Goal: Task Accomplishment & Management: Manage account settings

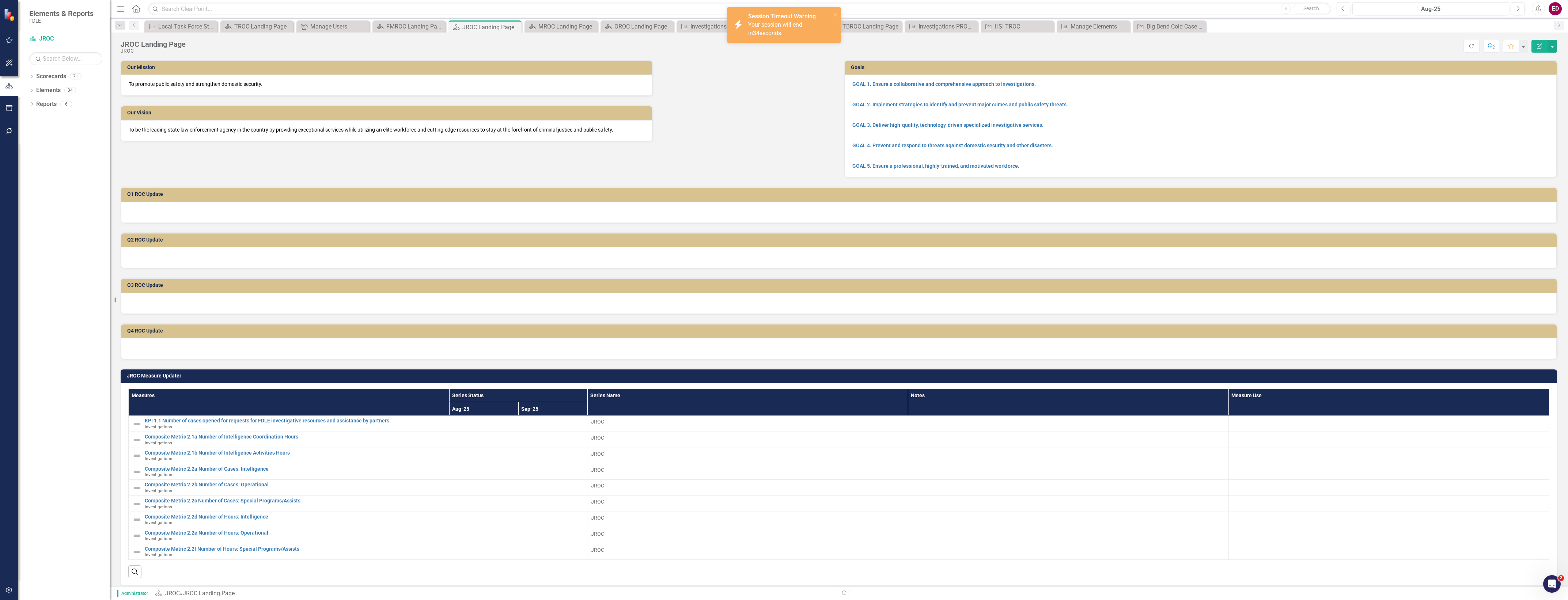
scroll to position [94, 0]
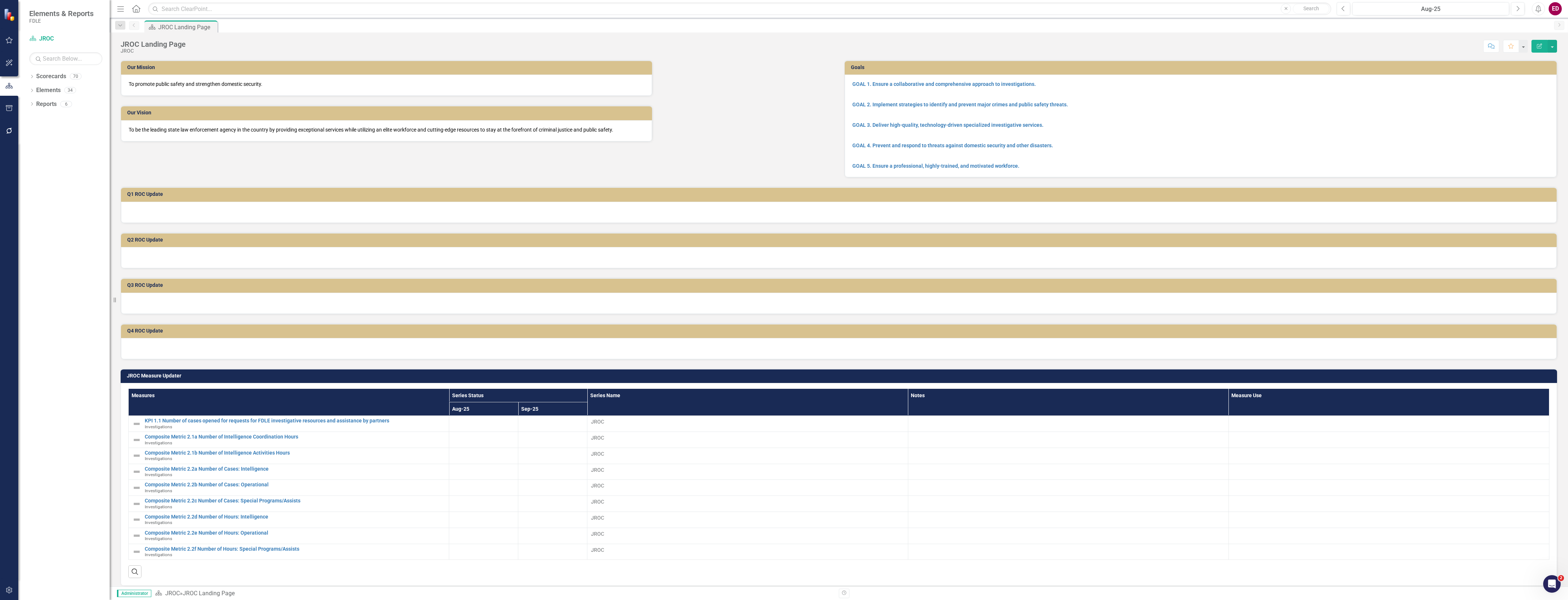
click at [12, 586] on button "button" at bounding box center [9, 590] width 16 height 15
click at [70, 55] on div "Manage Users" at bounding box center [66, 51] width 73 height 12
click at [48, 55] on div "Manage Users" at bounding box center [66, 51] width 73 height 12
click at [54, 47] on link "Manage Users" at bounding box center [66, 51] width 73 height 8
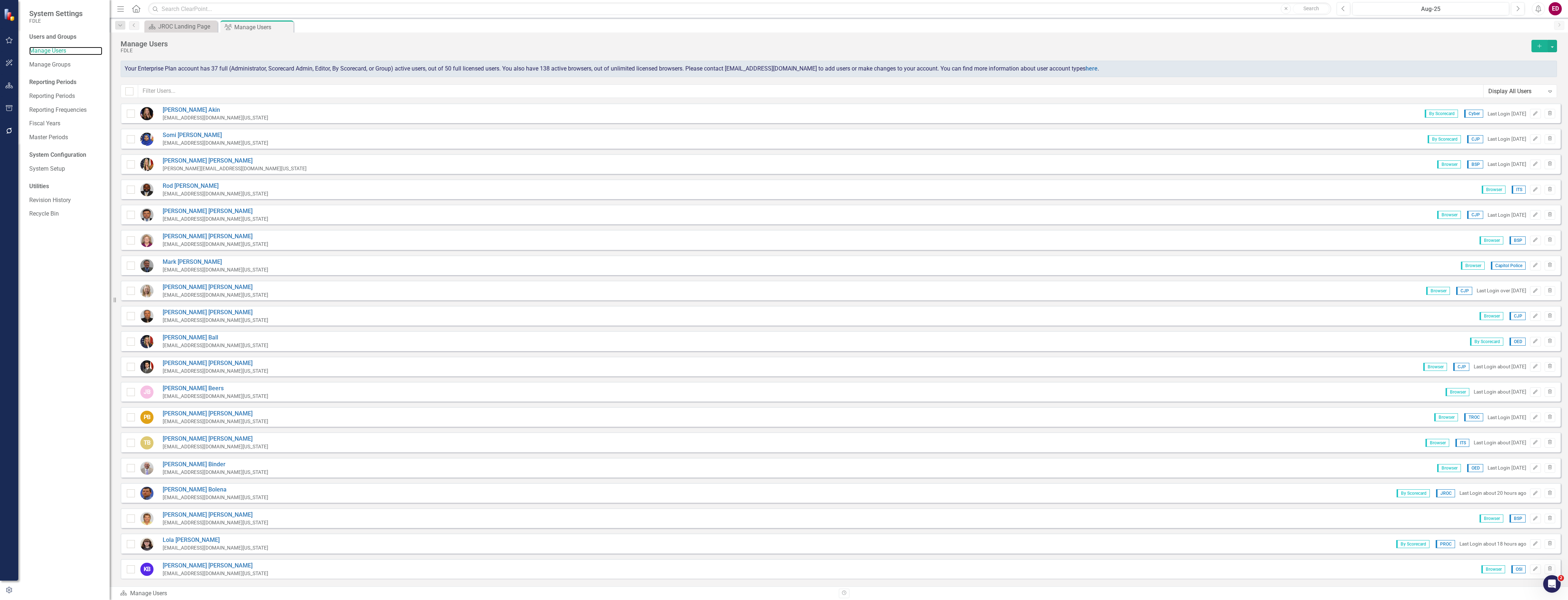
checkbox input "false"
click at [417, 89] on input "text" at bounding box center [811, 91] width 1346 height 13
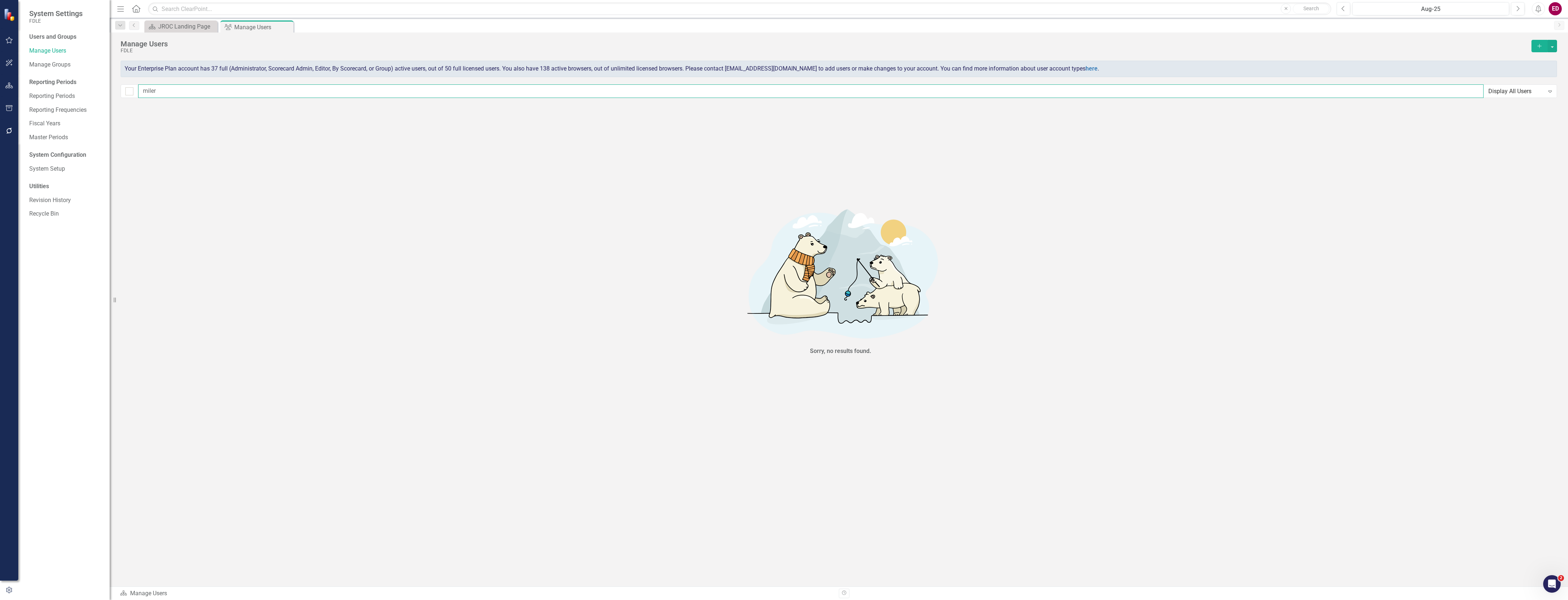
click at [432, 89] on input "miler" at bounding box center [811, 91] width 1346 height 13
type input "mi"
checkbox input "false"
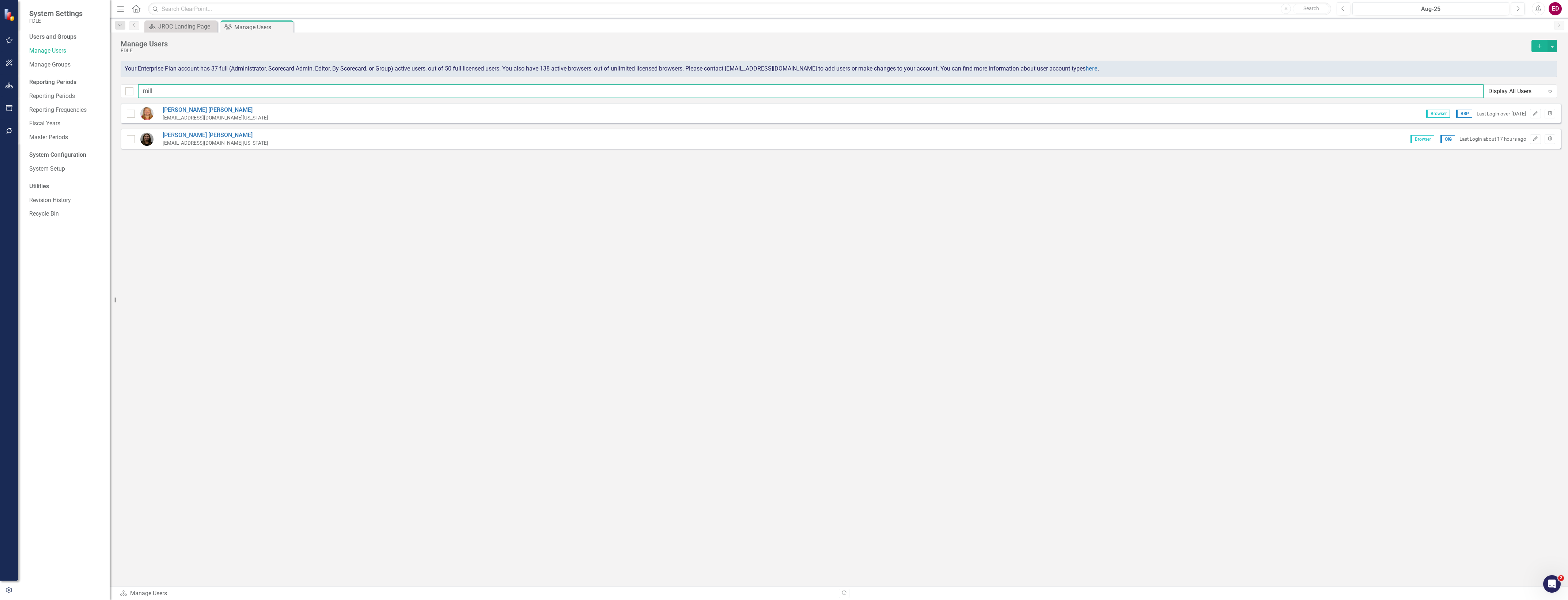
type input "mill"
click at [1535, 138] on icon "Edit" at bounding box center [1535, 139] width 5 height 4
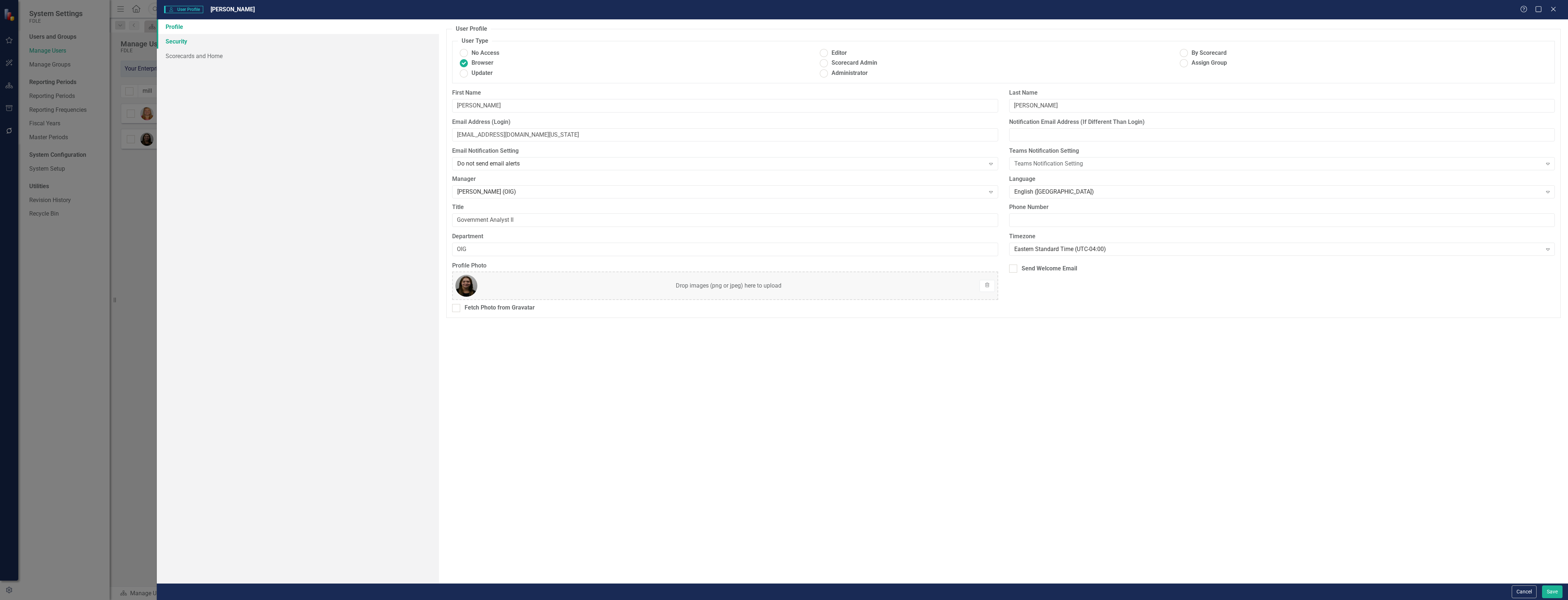
click at [327, 37] on link "Security" at bounding box center [298, 41] width 282 height 15
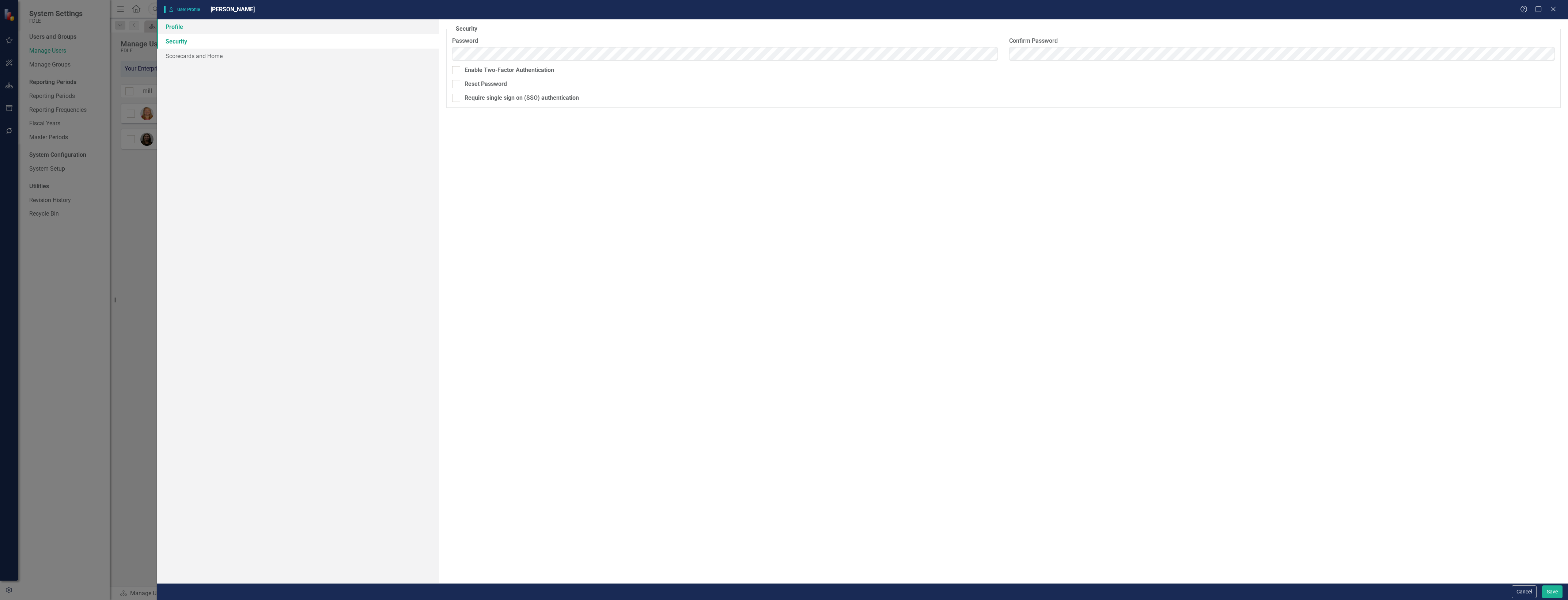
click at [348, 31] on link "Profile" at bounding box center [298, 26] width 282 height 15
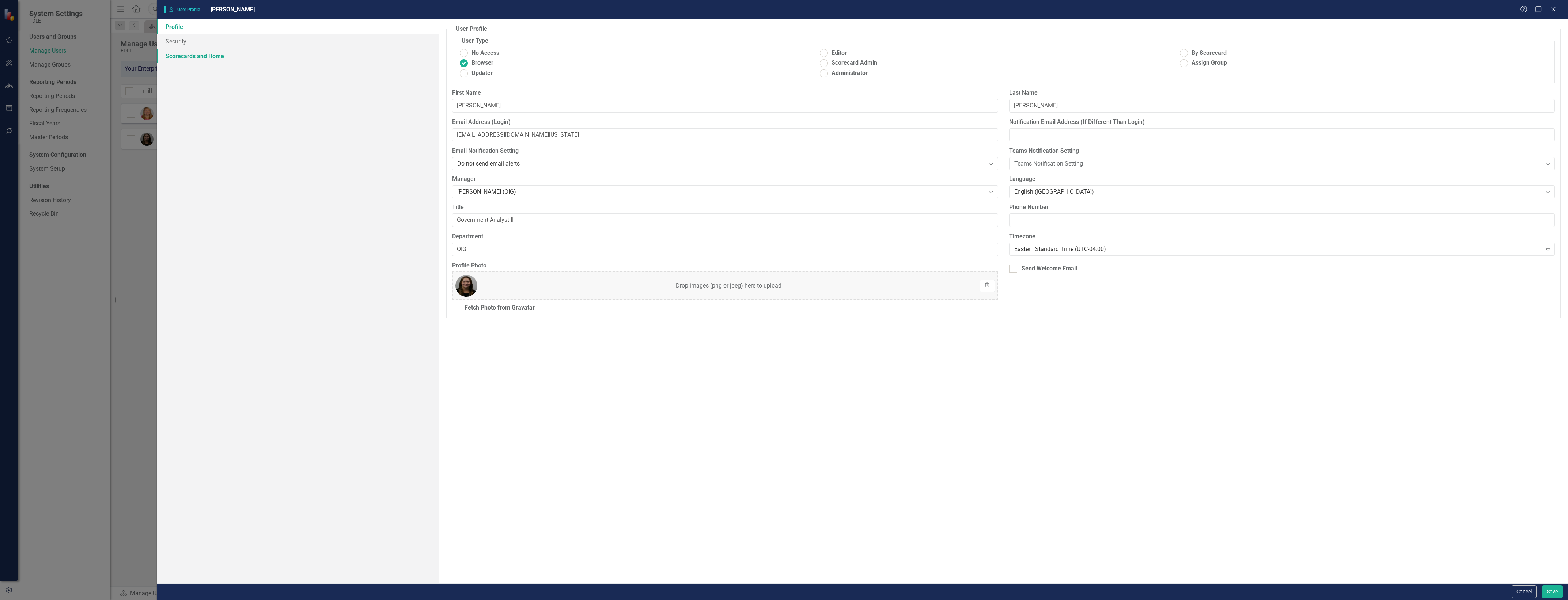
click at [273, 48] on link "Scorecards and Home" at bounding box center [298, 56] width 282 height 15
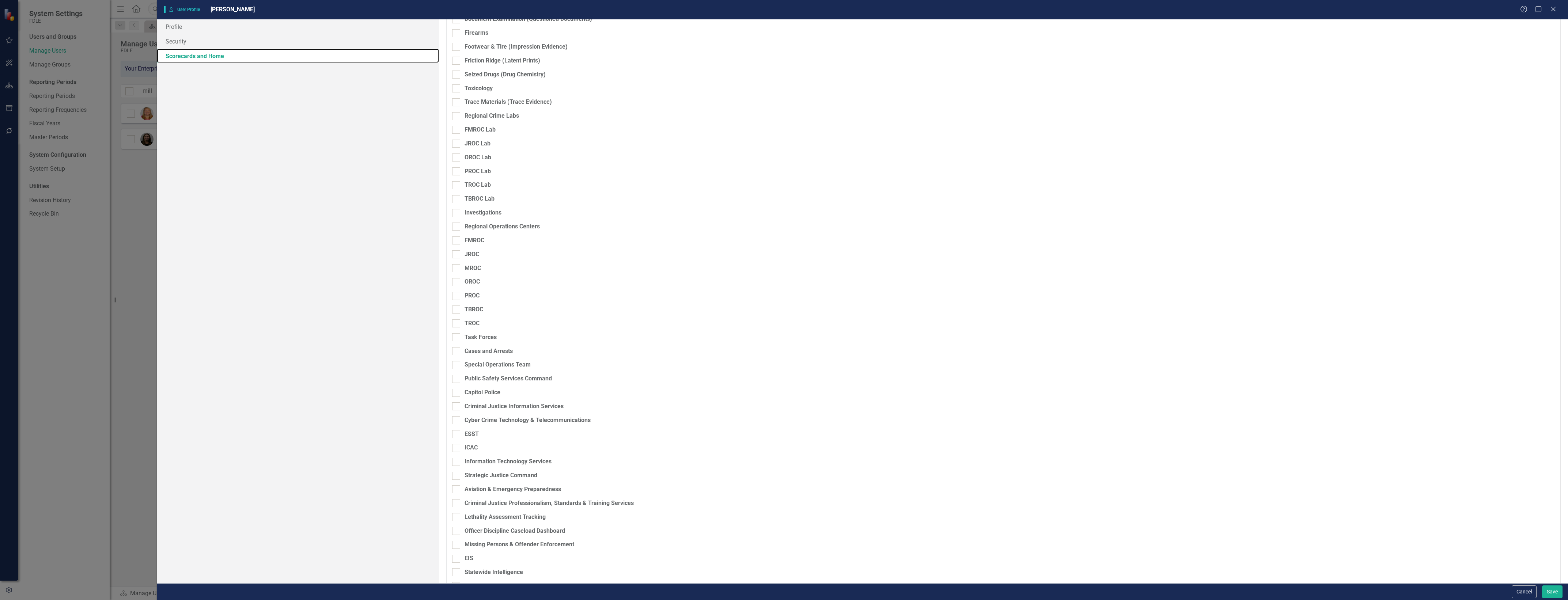
scroll to position [490, 0]
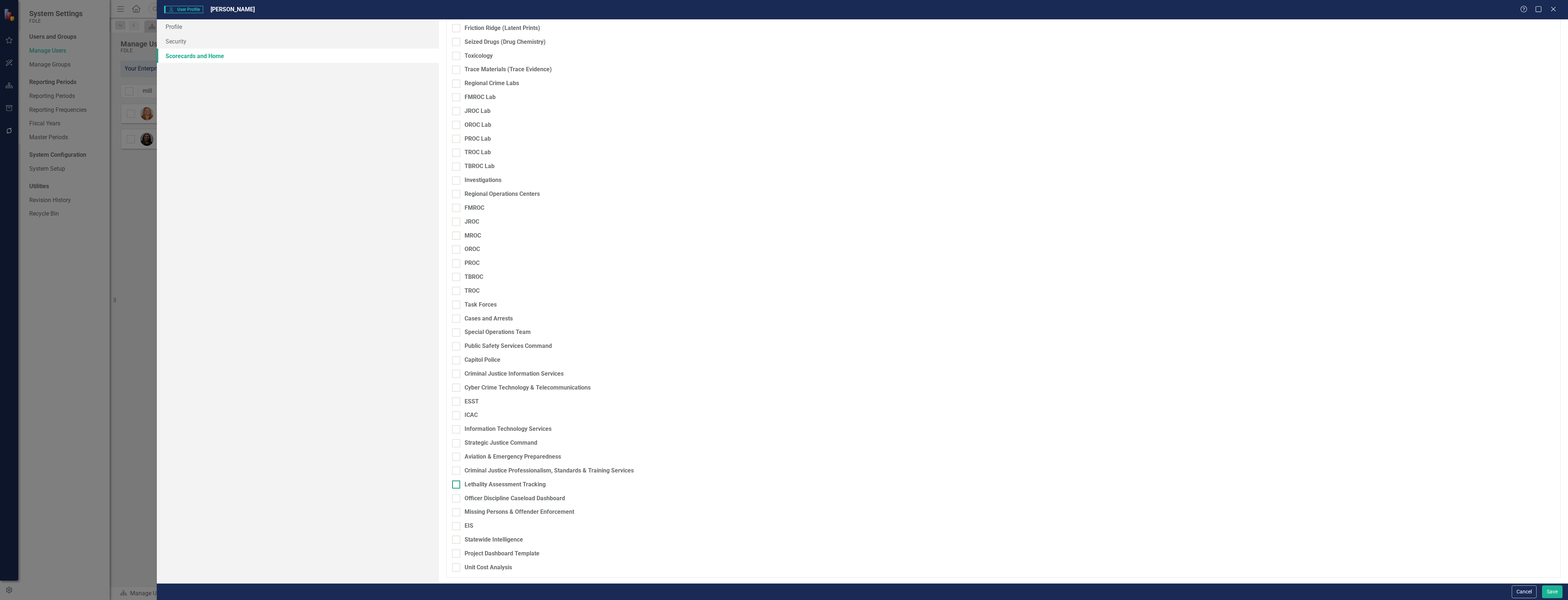
click at [537, 483] on div "Lethality Assessment Tracking" at bounding box center [505, 484] width 81 height 8
click at [457, 483] on input "Lethality Assessment Tracking" at bounding box center [454, 483] width 4 height 4
checkbox input "true"
click at [1562, 595] on button "Save" at bounding box center [1553, 591] width 21 height 12
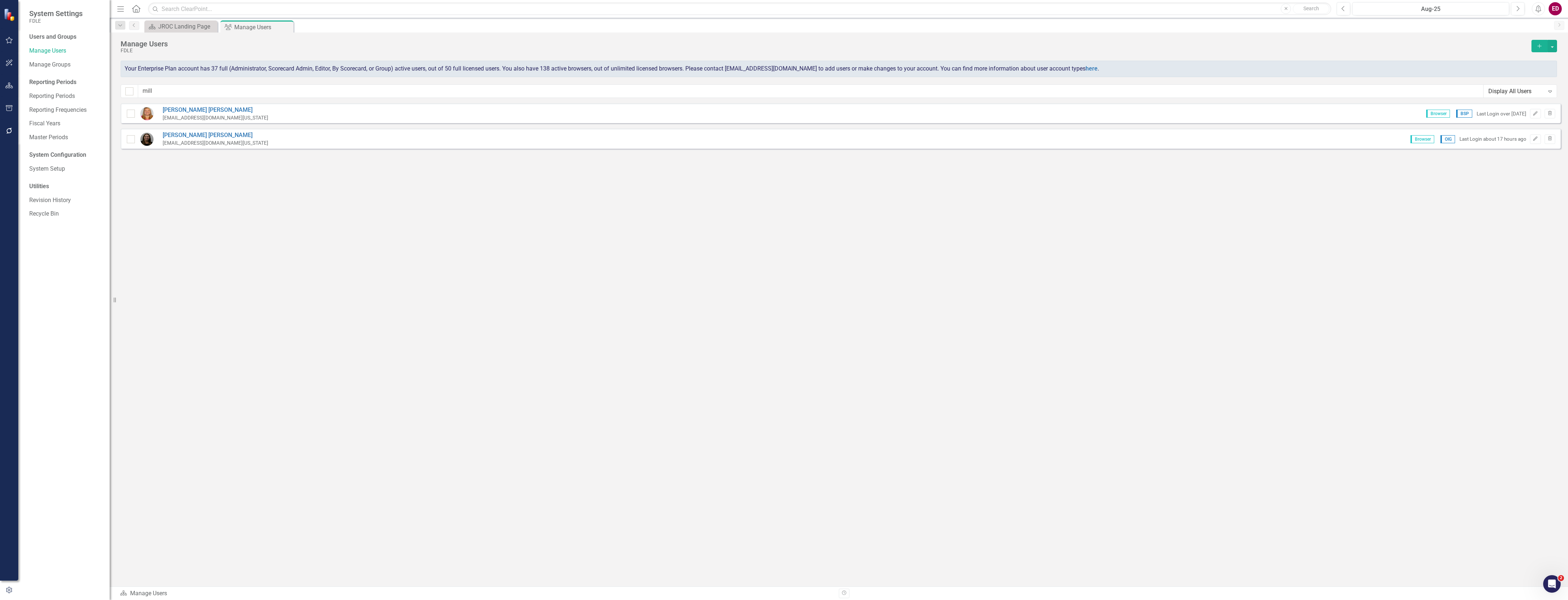
click at [15, 79] on button "button" at bounding box center [9, 86] width 16 height 15
click at [29, 73] on div "Dropdown Scorecards 70" at bounding box center [70, 77] width 81 height 14
click at [32, 78] on icon "Dropdown" at bounding box center [32, 77] width 5 height 4
click at [34, 130] on icon "Dropdown" at bounding box center [35, 131] width 5 height 4
click at [43, 174] on icon "Dropdown" at bounding box center [43, 173] width 5 height 4
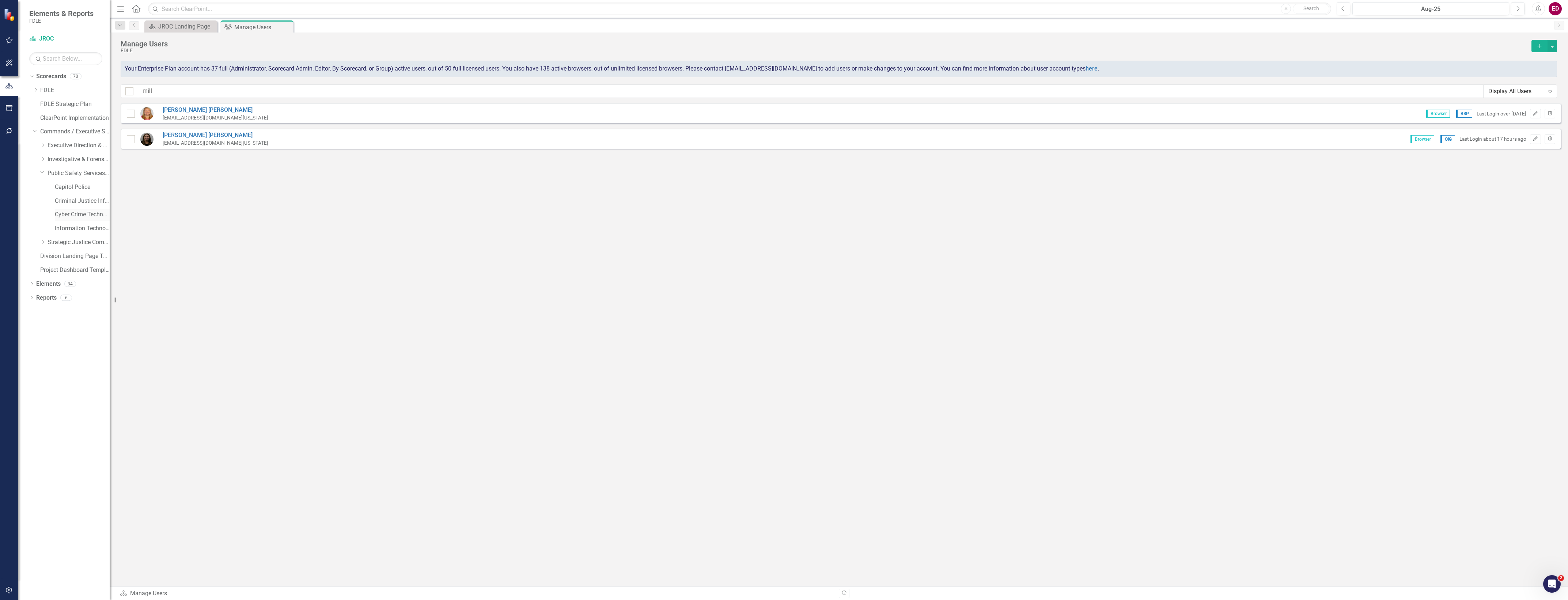
click at [81, 215] on link "Cyber Crime Technology & Telecommunications" at bounding box center [82, 214] width 55 height 8
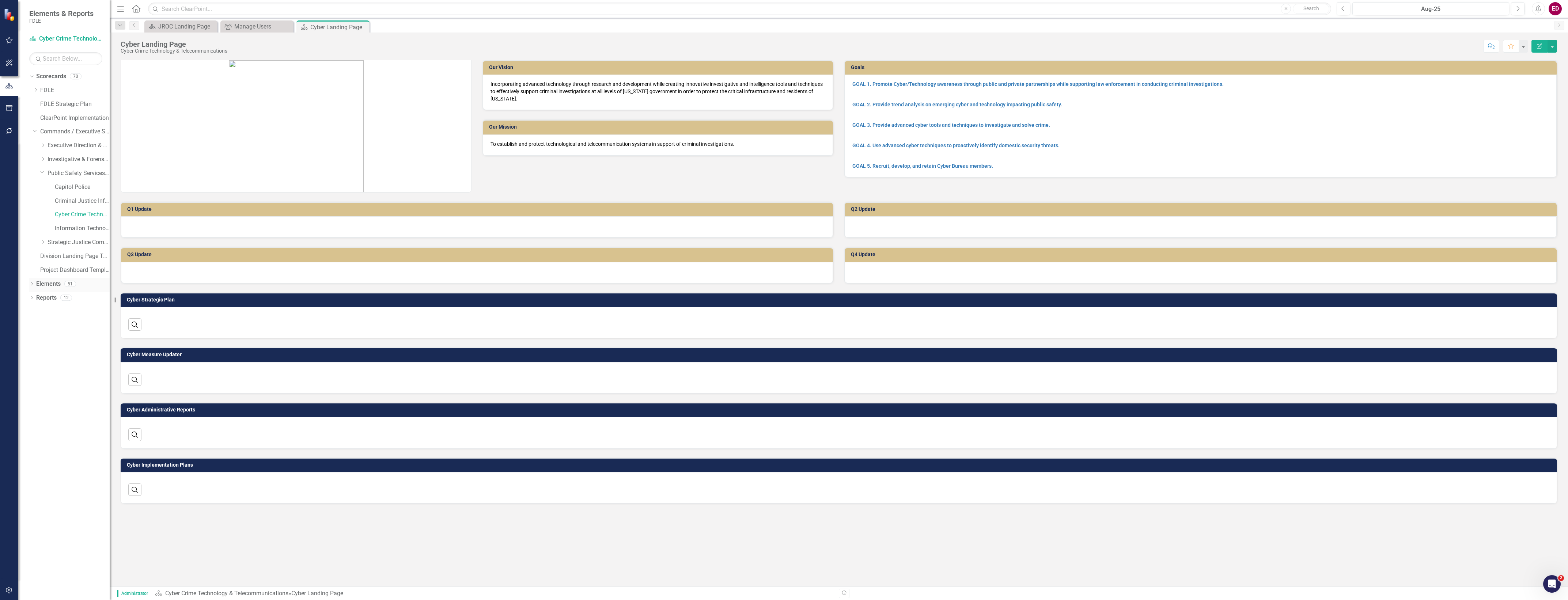
click at [29, 286] on icon "Dropdown" at bounding box center [32, 284] width 5 height 4
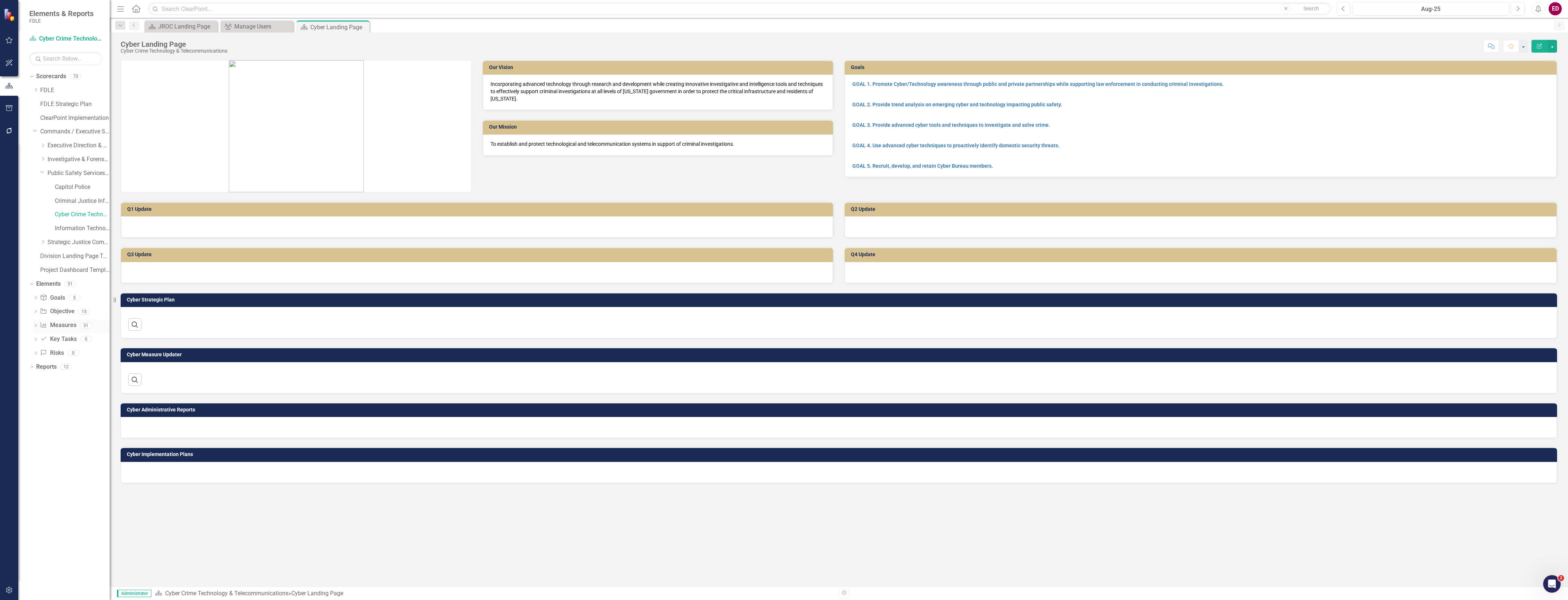
click at [34, 323] on div "Dropdown" at bounding box center [35, 326] width 5 height 6
click at [66, 329] on link "Measure Measures" at bounding box center [57, 325] width 36 height 8
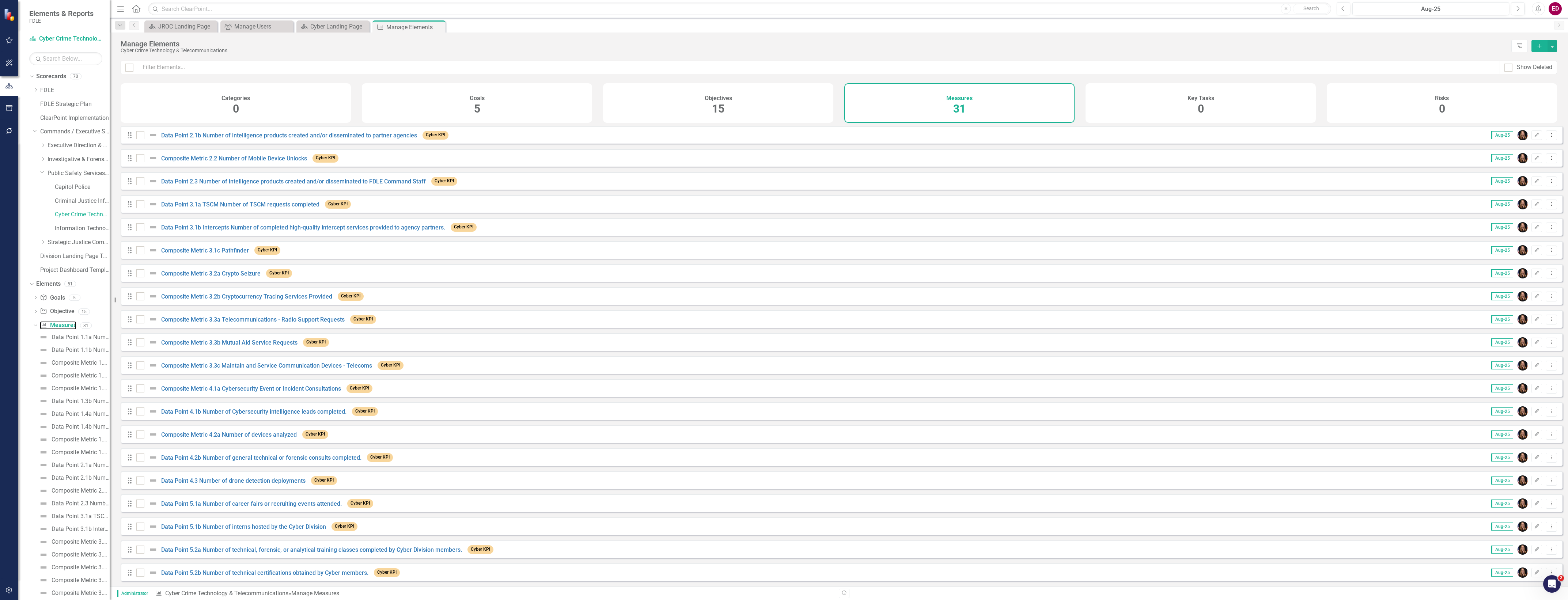
scroll to position [122, 0]
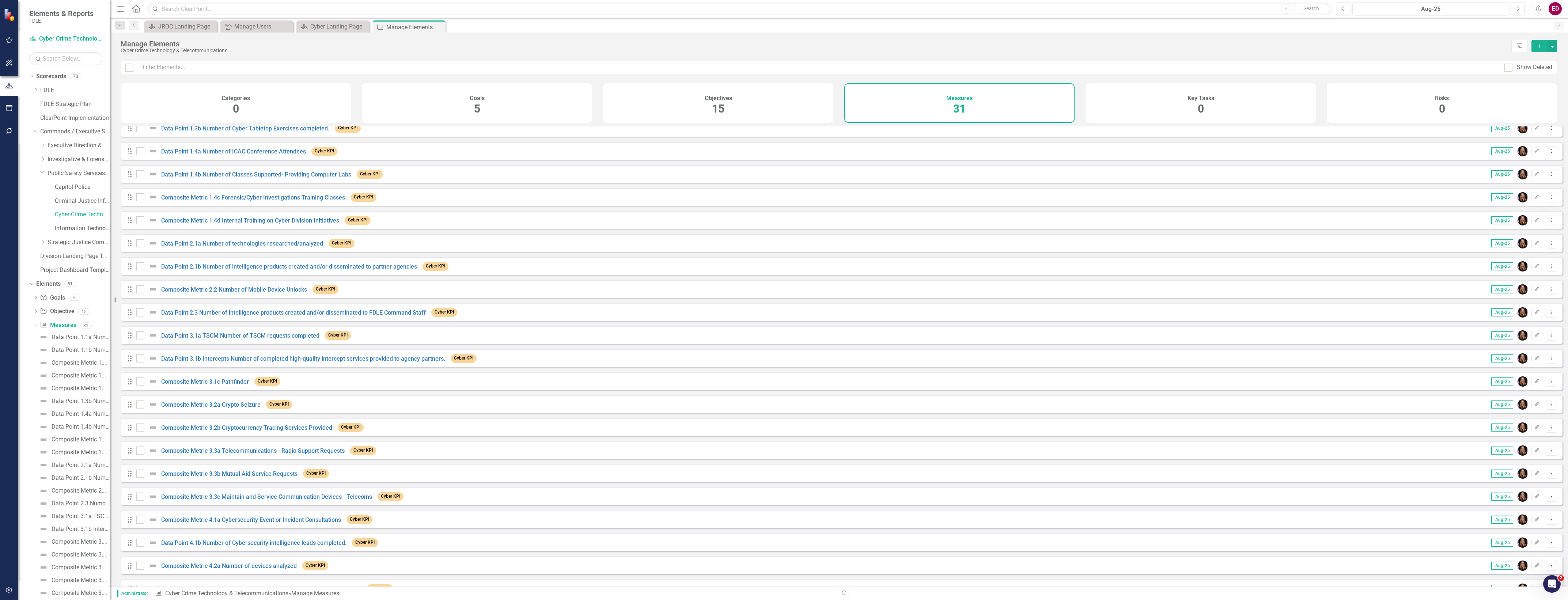
click at [207, 409] on div "Composite Metric 3.2a Crypto Seizure" at bounding box center [200, 404] width 126 height 9
click at [212, 408] on link "Composite Metric 3.2a Crypto Seizure" at bounding box center [211, 404] width 100 height 7
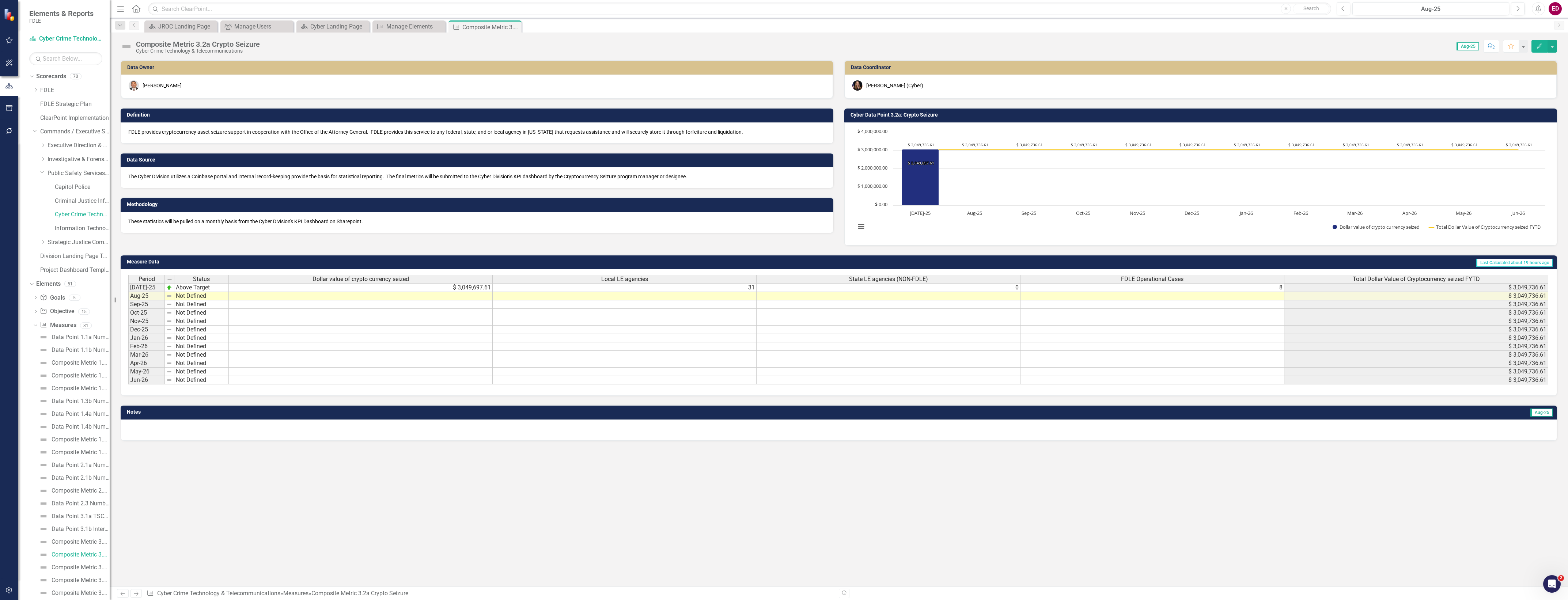
click at [172, 39] on div "Composite Metric 3.2a Crypto Seizure Cyber Crime Technology & Telecommunication…" at bounding box center [839, 43] width 1459 height 22
click at [218, 45] on div "Composite Metric 3.2a Crypto Seizure" at bounding box center [197, 44] width 124 height 8
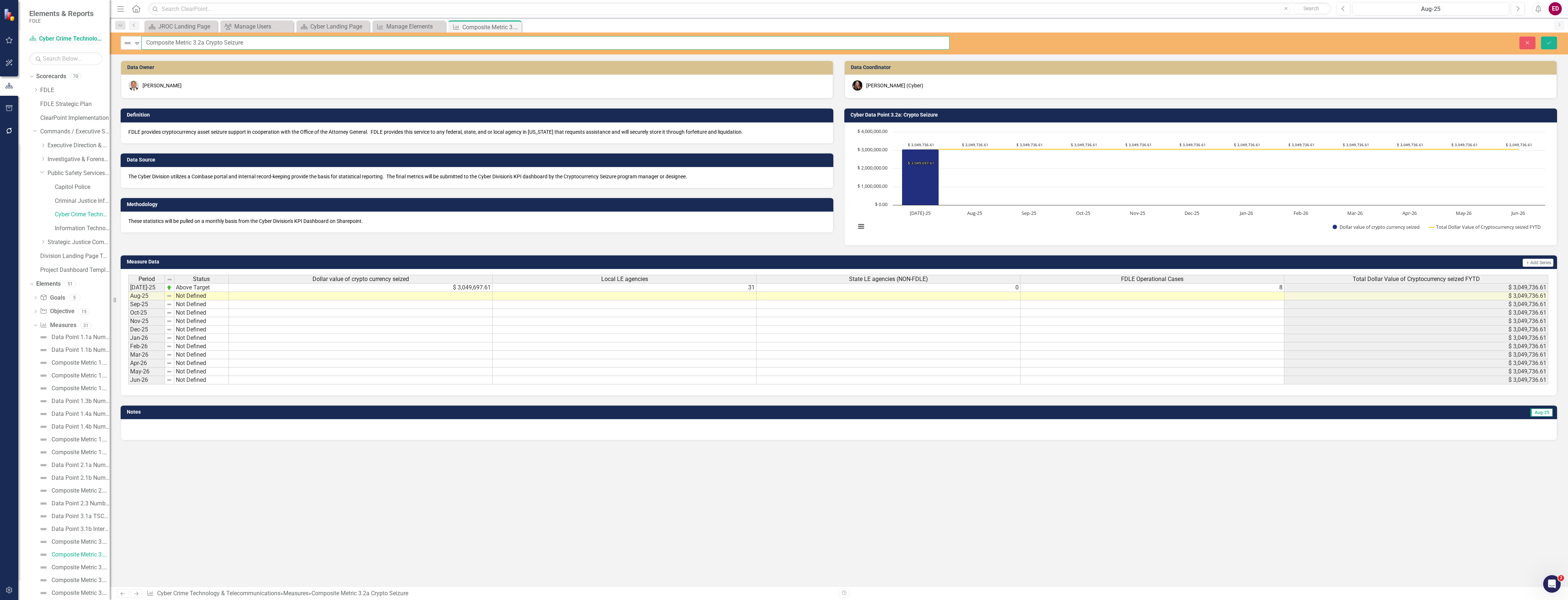
drag, startPoint x: 266, startPoint y: 40, endPoint x: 84, endPoint y: 38, distance: 182.0
click at [84, 38] on div "Elements & Reports FDLE Scorecard Cyber Crime Technology & Telecommunications S…" at bounding box center [784, 300] width 1568 height 600
